Goal: Find specific page/section: Find specific page/section

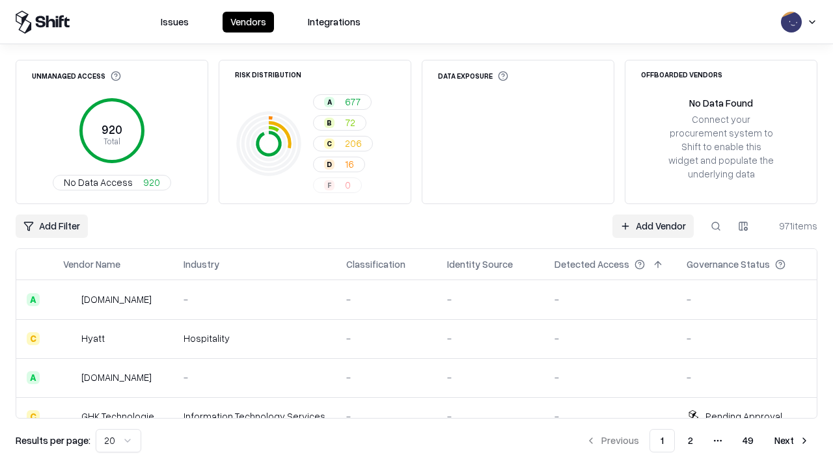
click at [416, 234] on div "Add Filter Add Vendor 971 items" at bounding box center [417, 226] width 802 height 23
click at [51, 226] on html "Issues Vendors Integrations Unmanaged Access 920 Total No Data Access 920 Risk …" at bounding box center [416, 234] width 833 height 468
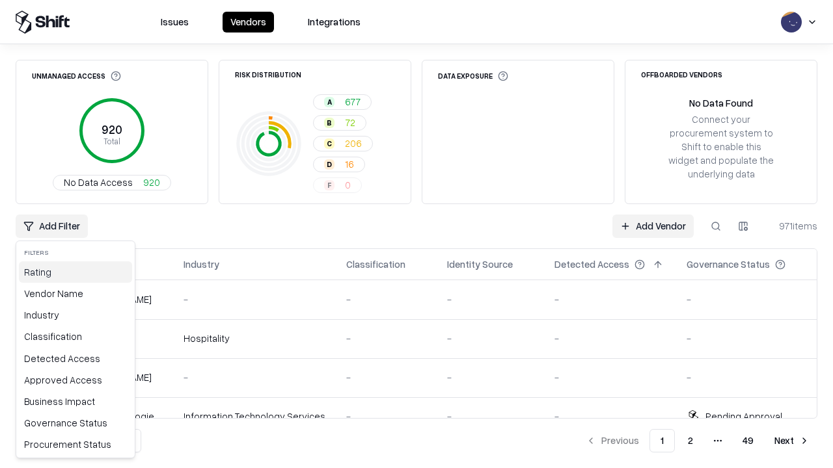
click at [75, 272] on div "Rating" at bounding box center [75, 272] width 113 height 21
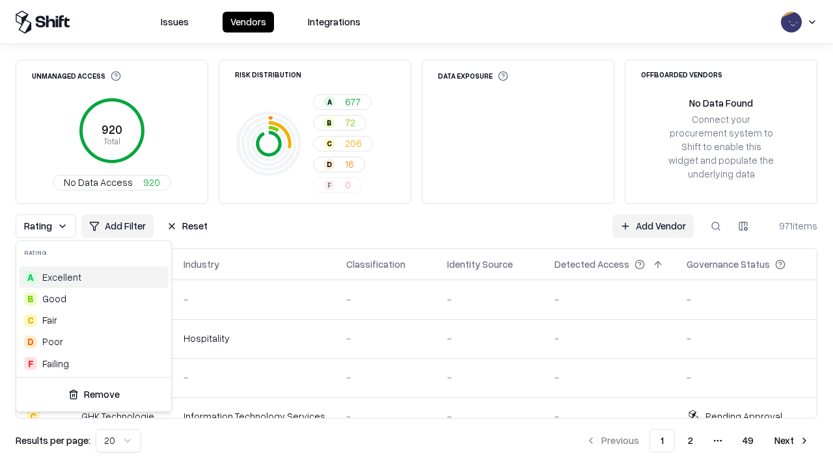
click at [416, 234] on html "Issues Vendors Integrations Unmanaged Access 920 Total No Data Access 920 Risk …" at bounding box center [416, 234] width 833 height 468
click at [416, 234] on div "Rating Add Filter Reset Add Vendor 971 items" at bounding box center [417, 226] width 802 height 23
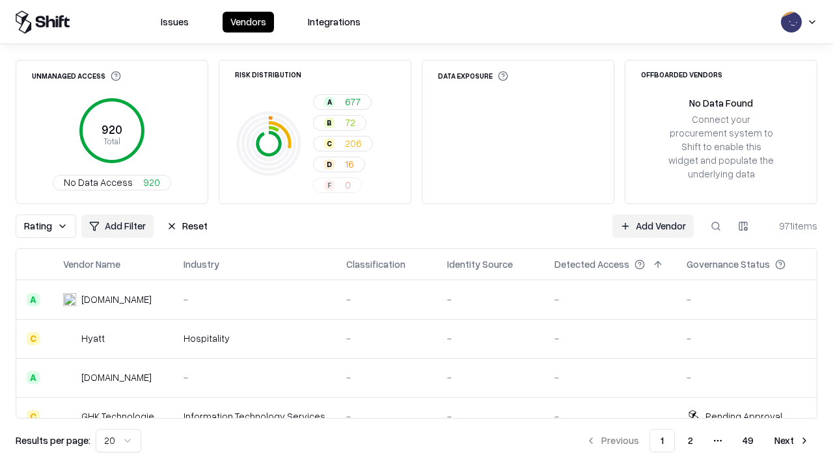
click at [187, 226] on button "Reset" at bounding box center [187, 226] width 57 height 23
click at [416, 234] on div "Add Filter Add Vendor 971 items" at bounding box center [417, 226] width 802 height 23
click at [51, 226] on html "Issues Vendors Integrations Unmanaged Access 920 Total No Data Access 920 Risk …" at bounding box center [416, 234] width 833 height 468
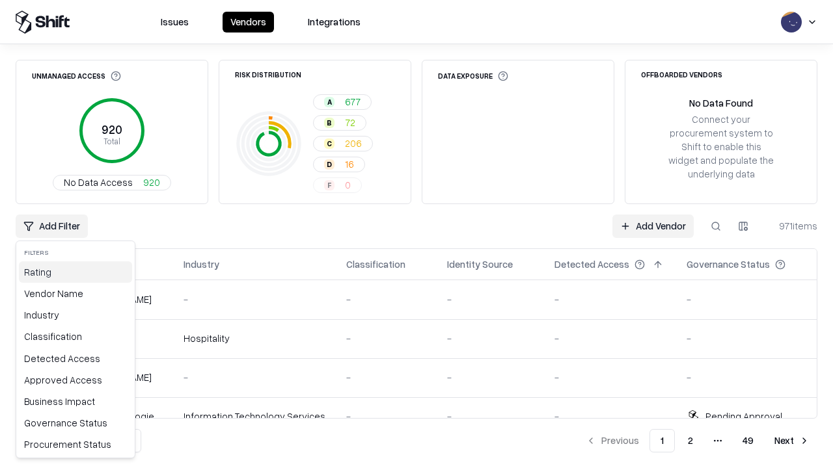
click at [75, 272] on div "Rating" at bounding box center [75, 272] width 113 height 21
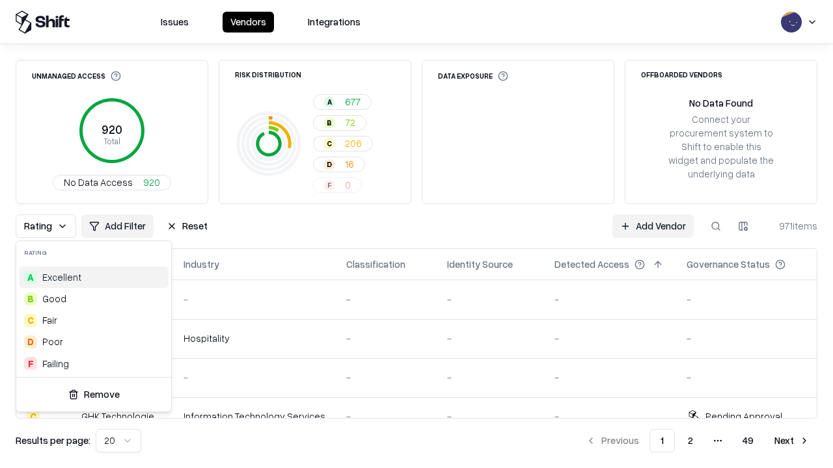
click at [94, 277] on div "A Excellent" at bounding box center [94, 277] width 150 height 21
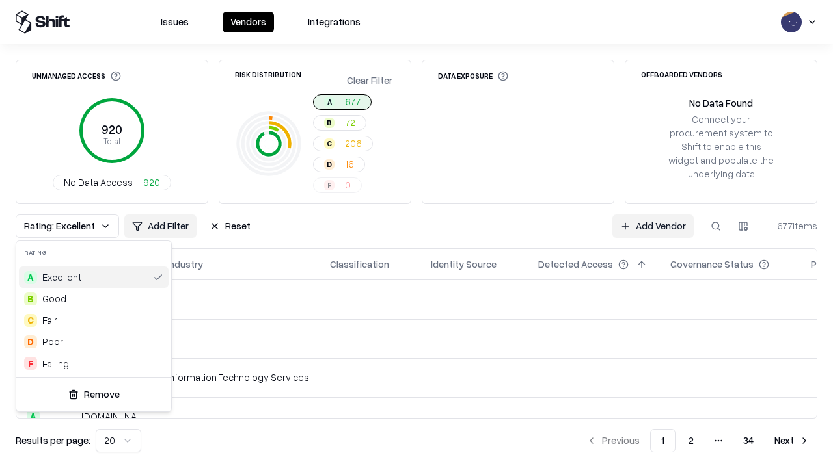
click at [416, 234] on html "Issues Vendors Integrations Unmanaged Access 920 Total No Data Access 920 Risk …" at bounding box center [416, 234] width 833 height 468
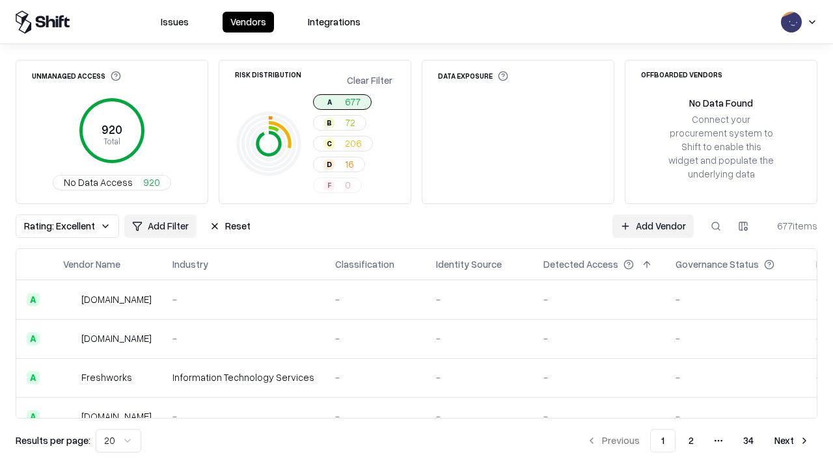
click at [416, 234] on div "Rating: Excellent Add Filter Reset Add Vendor 677 items" at bounding box center [417, 226] width 802 height 23
click at [230, 226] on button "Reset" at bounding box center [230, 226] width 57 height 23
click at [416, 234] on div "Add Filter Add Vendor 677 items" at bounding box center [417, 226] width 802 height 23
click at [51, 226] on html "Issues Vendors Integrations Unmanaged Access 920 Total No Data Access 920 Risk …" at bounding box center [416, 234] width 833 height 468
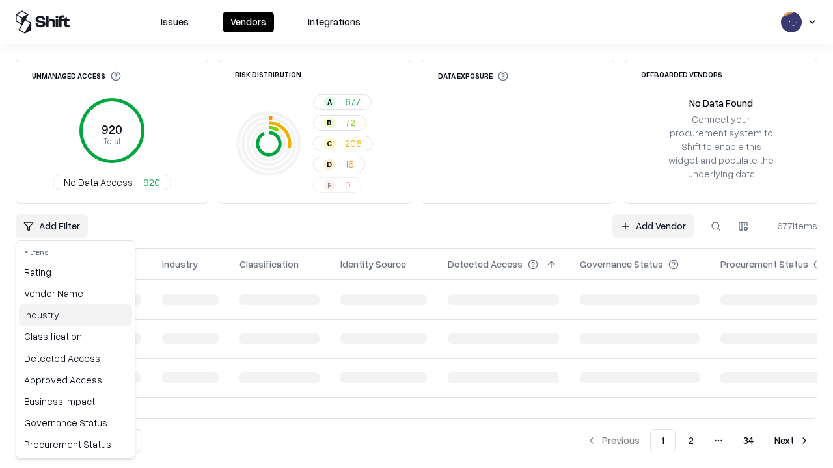
click at [75, 315] on div "Industry" at bounding box center [75, 314] width 113 height 21
